Goal: Navigation & Orientation: Find specific page/section

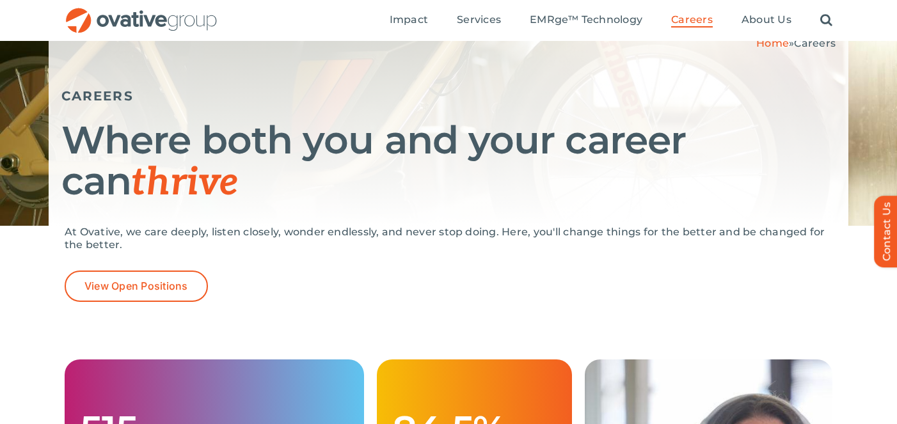
scroll to position [116, 0]
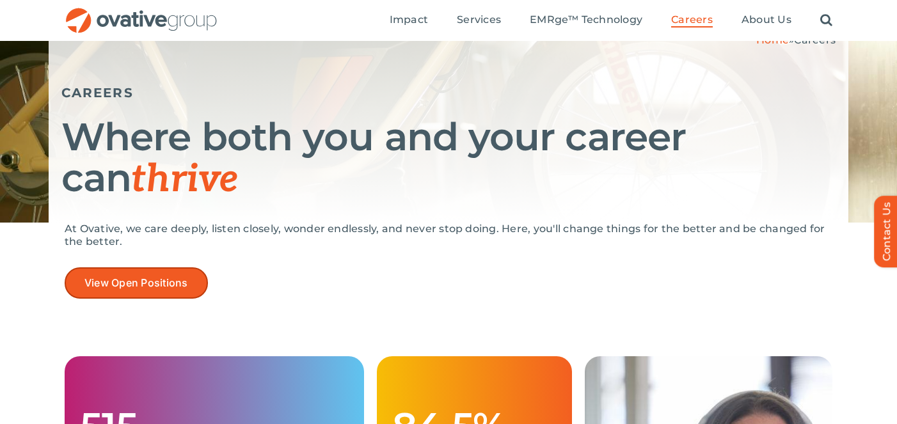
click at [192, 268] on link "View Open Positions" at bounding box center [136, 283] width 143 height 31
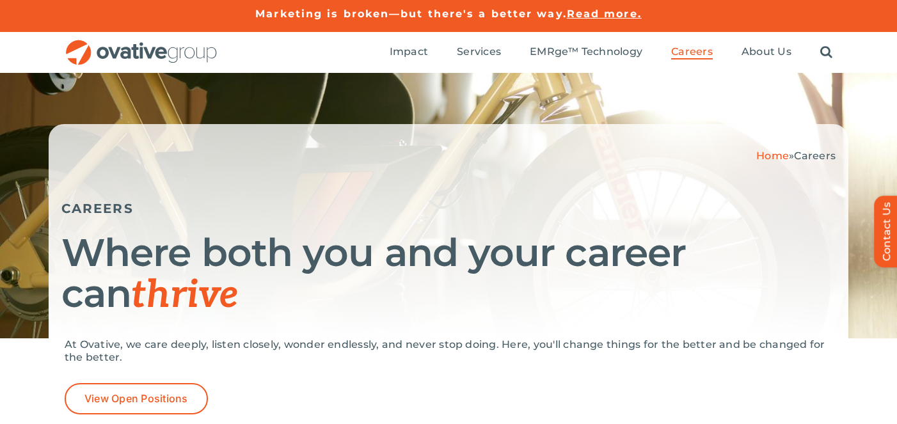
click at [137, 53] on img "OG_Full_horizontal_RGB" at bounding box center [142, 53] width 154 height 26
